Goal: Find contact information

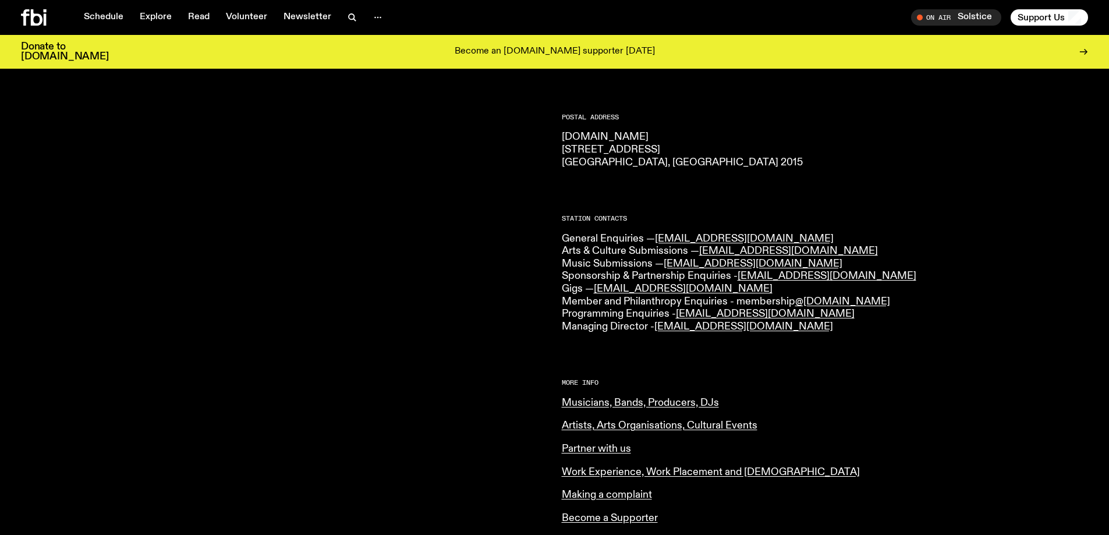
scroll to position [175, 0]
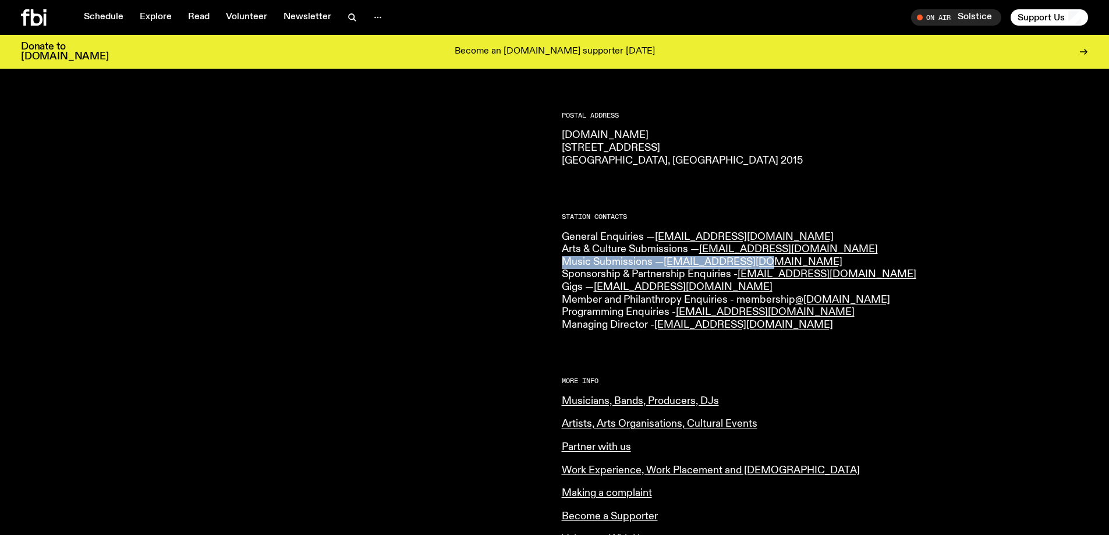
drag, startPoint x: 561, startPoint y: 259, endPoint x: 765, endPoint y: 259, distance: 203.8
click at [765, 259] on div "CONTACT US Office Hours: Tue-Fri, 10am-6pm Text the Studio — 0435 123 945 Gener…" at bounding box center [554, 345] width 1109 height 743
click at [489, 255] on div at bounding box center [284, 329] width 527 height 682
click at [691, 263] on link "music@fbiradio.com" at bounding box center [753, 262] width 179 height 10
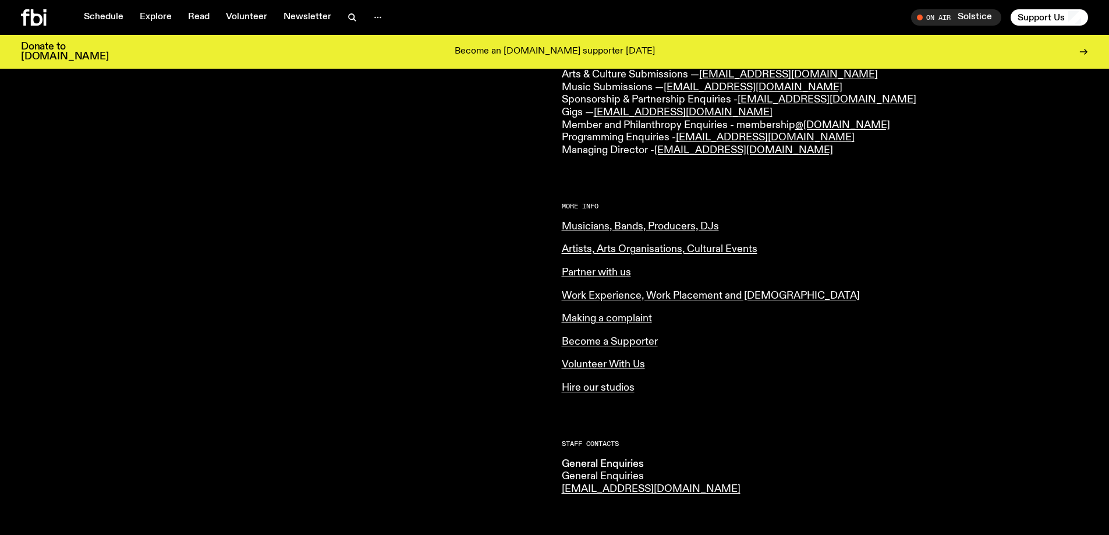
scroll to position [408, 0]
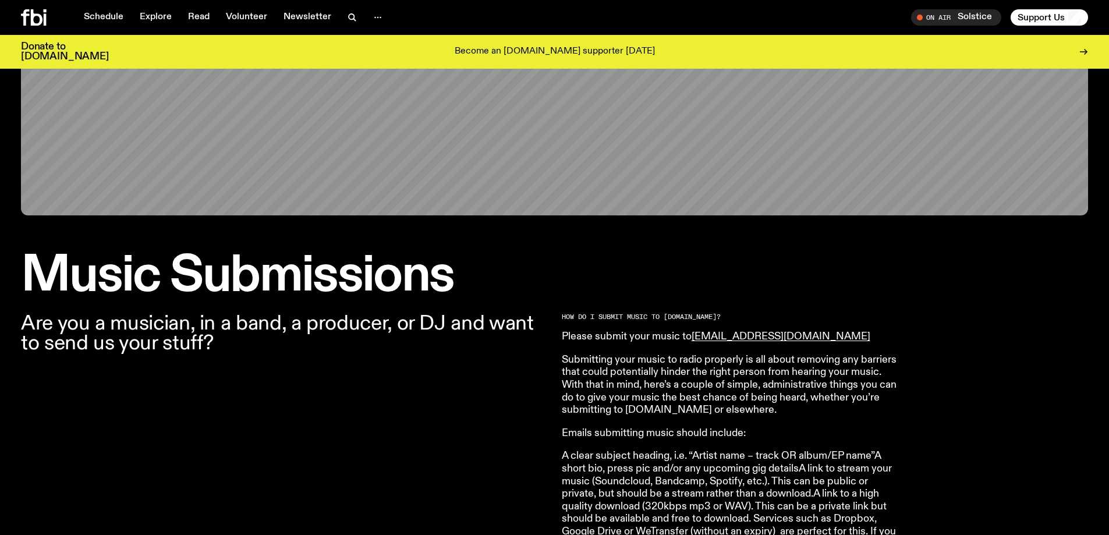
scroll to position [167, 0]
